Goal: Navigation & Orientation: Find specific page/section

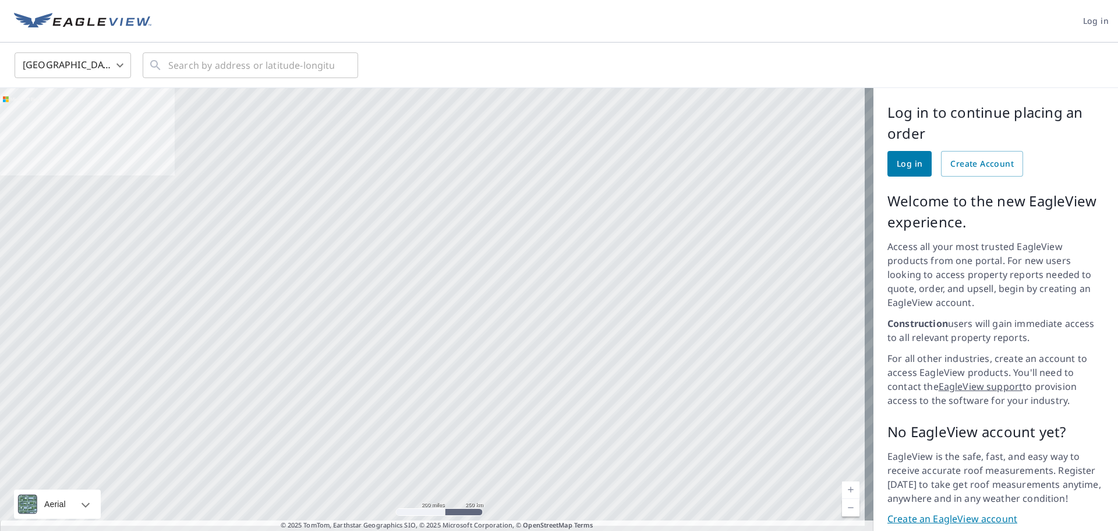
click at [1099, 22] on span "Log in" at bounding box center [1096, 21] width 26 height 15
click at [909, 157] on span "Log in" at bounding box center [910, 164] width 26 height 15
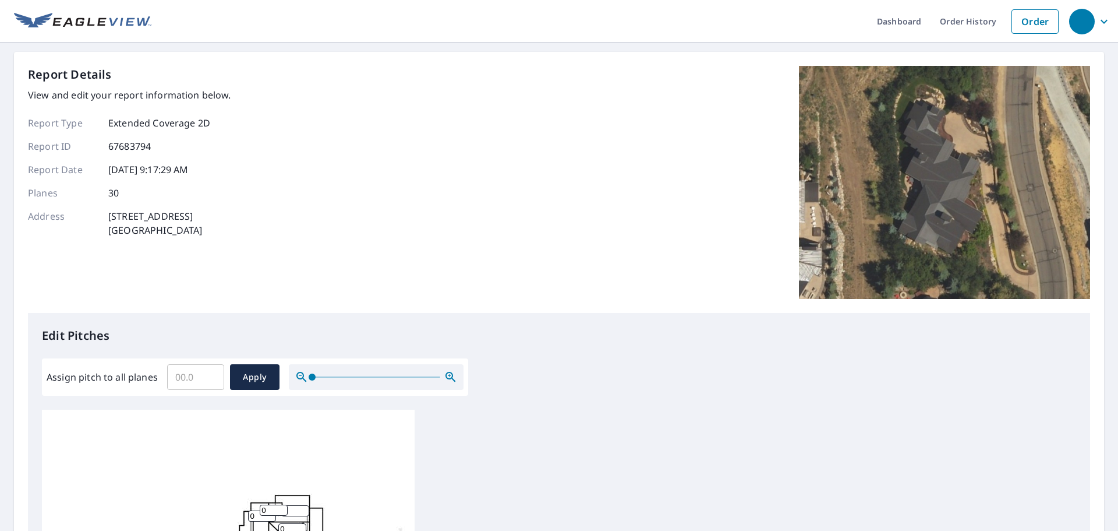
click at [1097, 26] on icon "button" at bounding box center [1104, 22] width 14 height 14
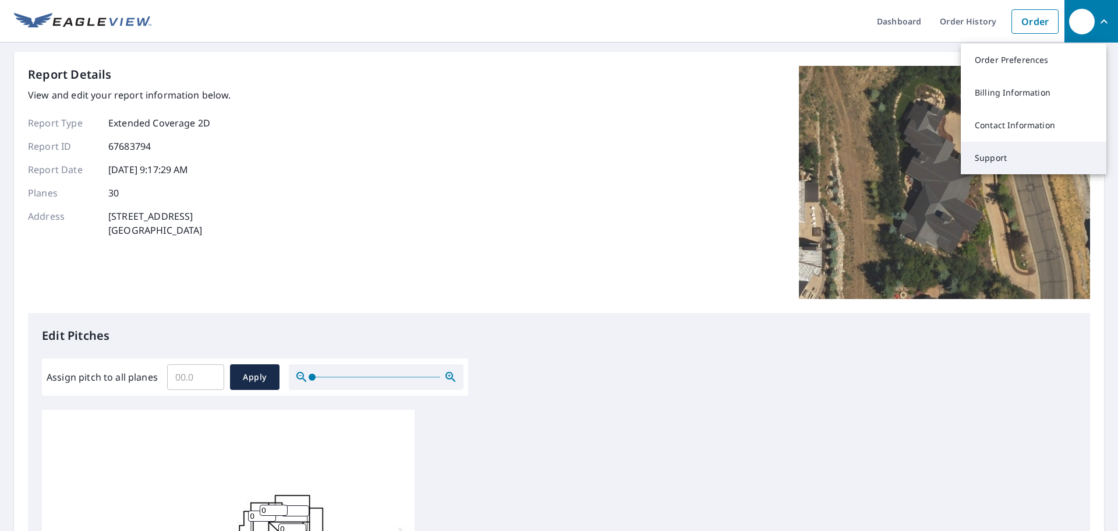
click at [995, 169] on link "Support" at bounding box center [1034, 158] width 146 height 33
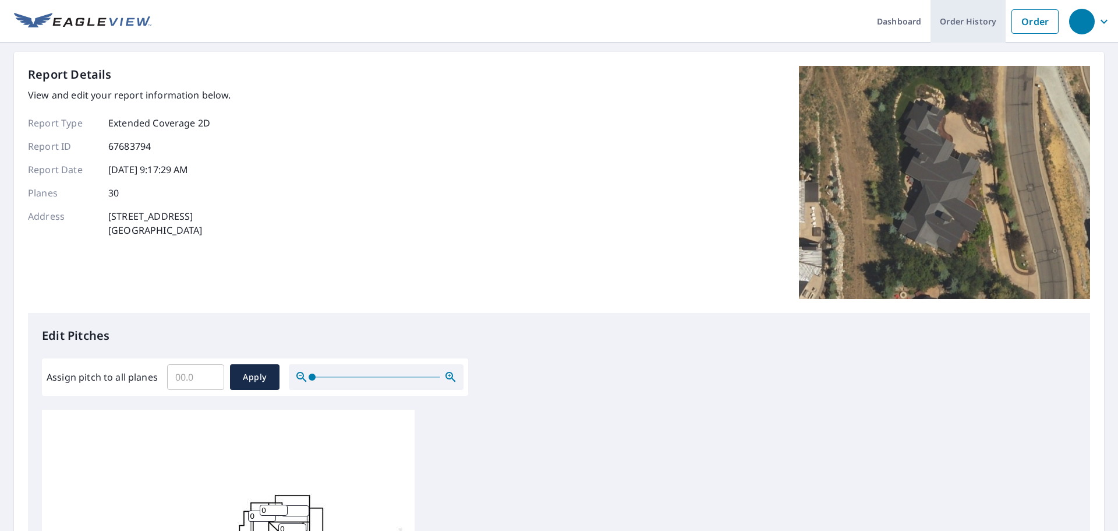
click at [974, 19] on link "Order History" at bounding box center [968, 21] width 75 height 43
